Goal: Communication & Community: Participate in discussion

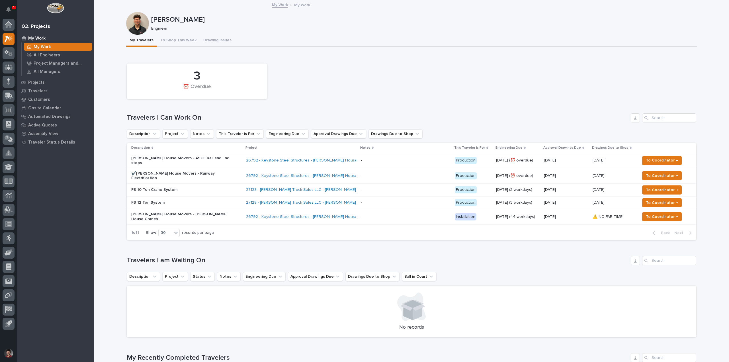
click at [204, 202] on div "FS 12 Ton System" at bounding box center [186, 202] width 110 height 9
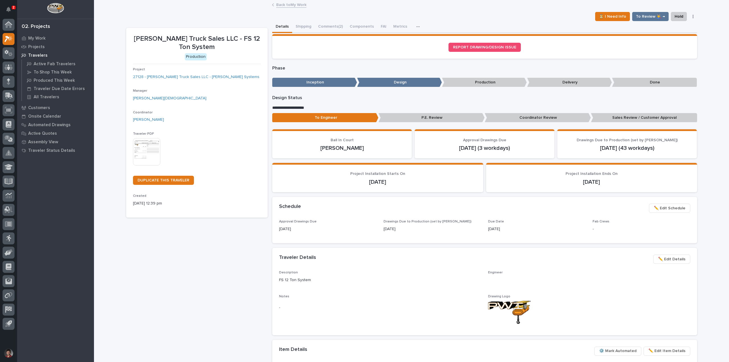
click at [323, 25] on button "Comments (2)" at bounding box center [331, 27] width 32 height 12
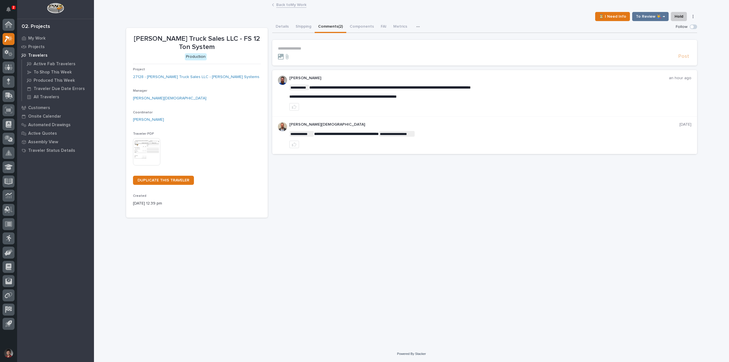
click at [306, 47] on p "**********" at bounding box center [485, 48] width 414 height 5
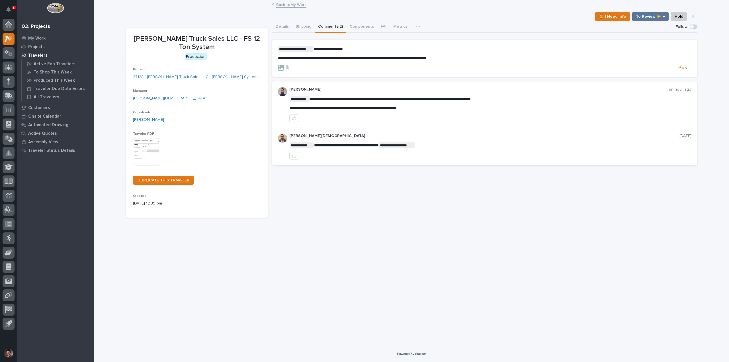
click at [351, 49] on p "**********" at bounding box center [485, 49] width 414 height 6
click at [688, 67] on span "Post" at bounding box center [683, 68] width 11 height 7
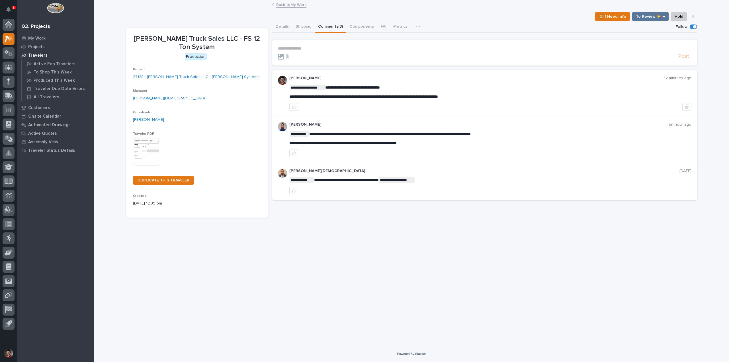
click at [281, 5] on link "Back to My Work" at bounding box center [291, 4] width 30 height 7
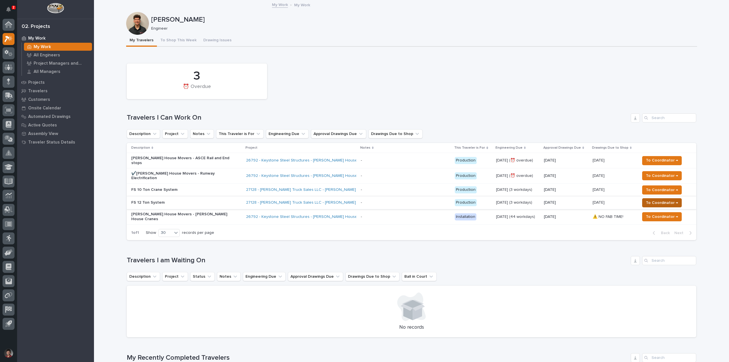
click at [672, 199] on span "To Coordinator →" at bounding box center [662, 202] width 32 height 7
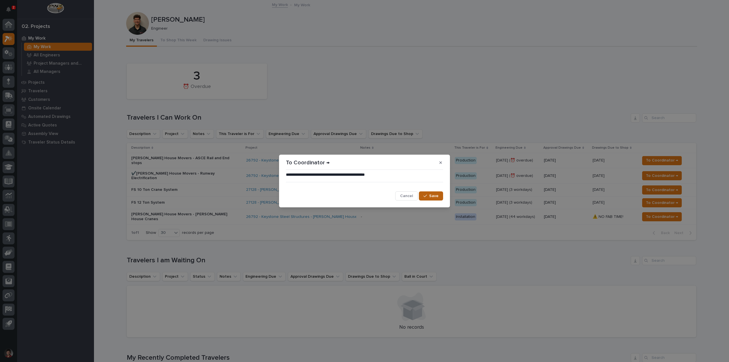
click at [435, 196] on span "Save" at bounding box center [433, 195] width 9 height 5
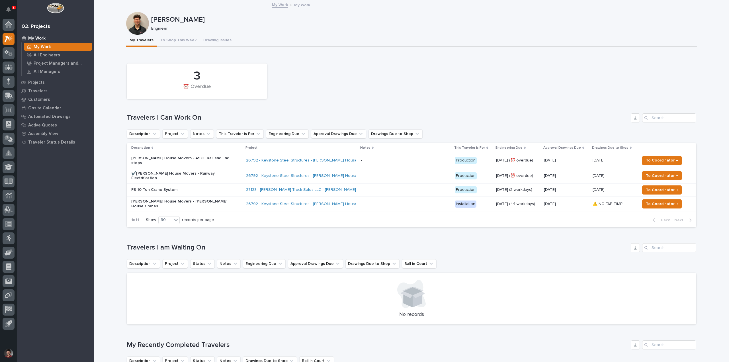
click at [201, 187] on p "FS 10 Ton Crane System" at bounding box center [181, 189] width 100 height 5
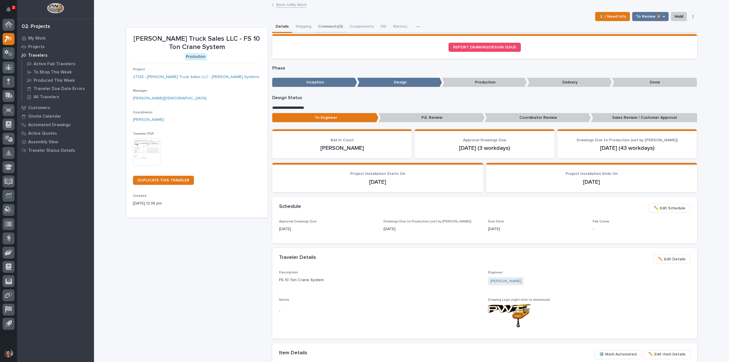
click at [330, 25] on button "Comments (3)" at bounding box center [331, 27] width 32 height 12
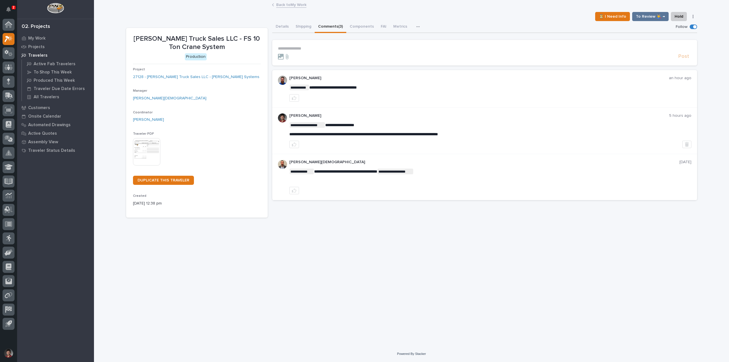
click at [318, 50] on p "**********" at bounding box center [485, 48] width 414 height 5
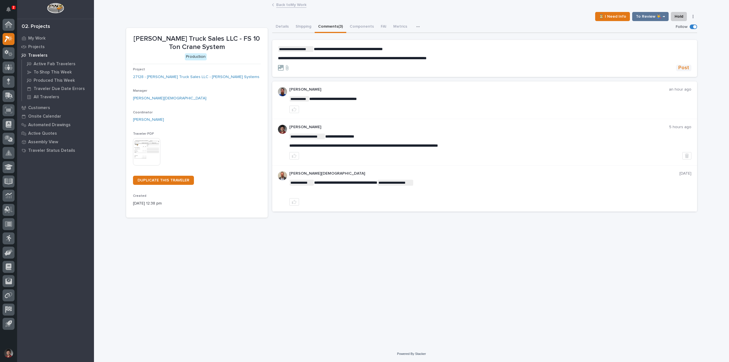
click at [686, 68] on span "Post" at bounding box center [683, 68] width 11 height 7
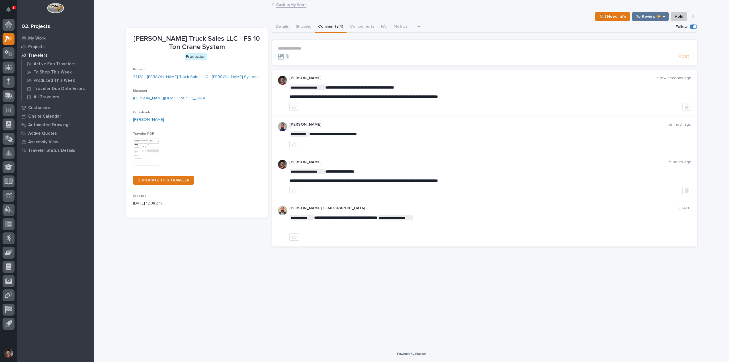
click at [294, 4] on link "Back to My Work" at bounding box center [291, 4] width 30 height 7
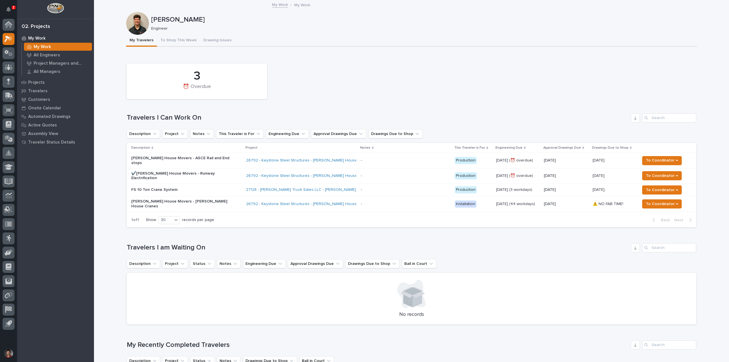
click at [340, 67] on div "3 ⏰ Overdue" at bounding box center [411, 81] width 575 height 41
click at [651, 187] on span "To Coordinator →" at bounding box center [662, 190] width 32 height 7
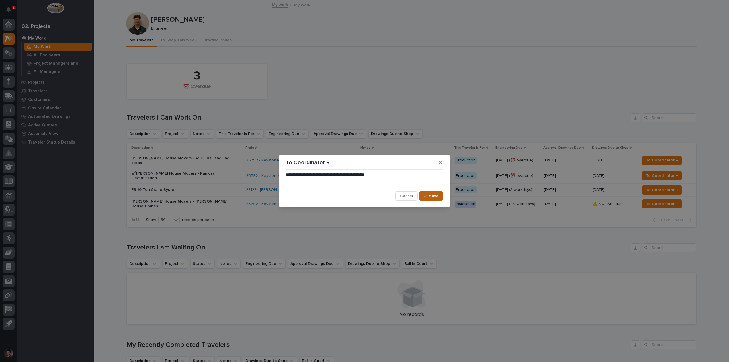
click at [428, 194] on div "button" at bounding box center [427, 196] width 6 height 4
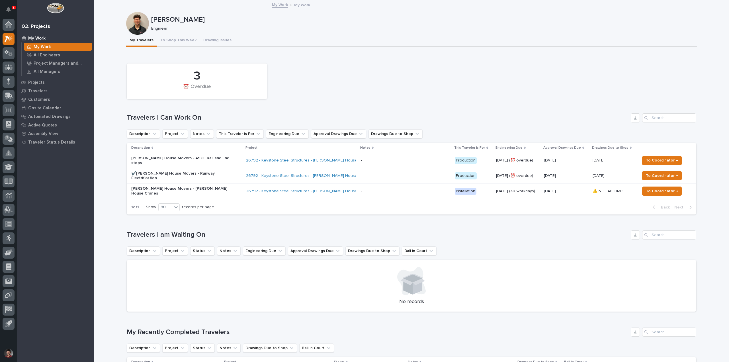
click at [456, 39] on div "My Travelers To Shop This Week Drawing Issues" at bounding box center [411, 41] width 571 height 12
